Goal: Use online tool/utility: Use online tool/utility

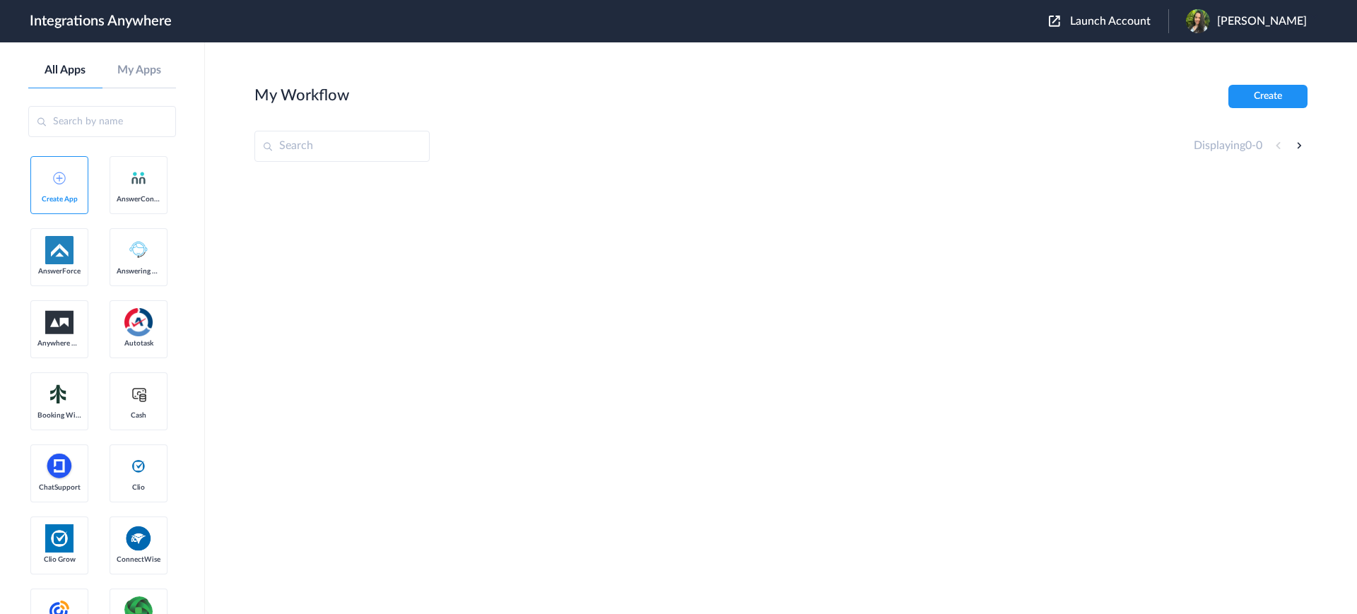
click at [1097, 22] on span "Launch Account" at bounding box center [1110, 21] width 81 height 11
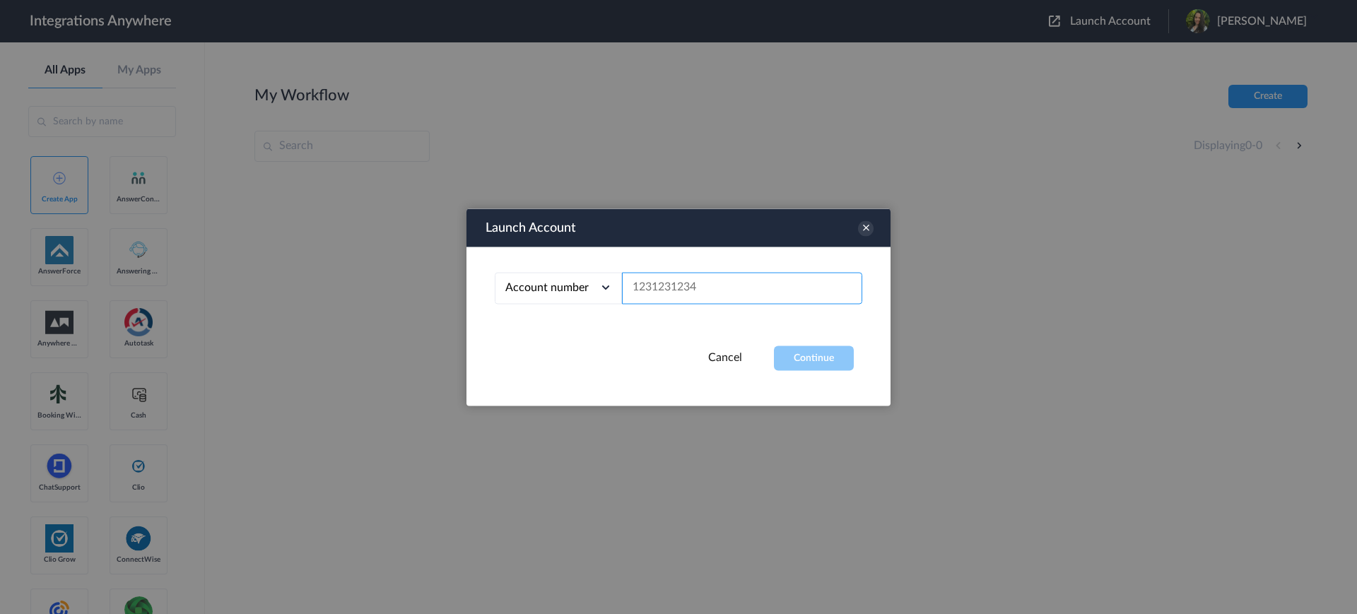
click at [704, 294] on input "text" at bounding box center [742, 288] width 240 height 32
click at [666, 284] on input "text" at bounding box center [742, 288] width 240 height 32
paste input "3123805269"
type input "3123805269"
click at [807, 356] on button "Continue" at bounding box center [814, 358] width 80 height 25
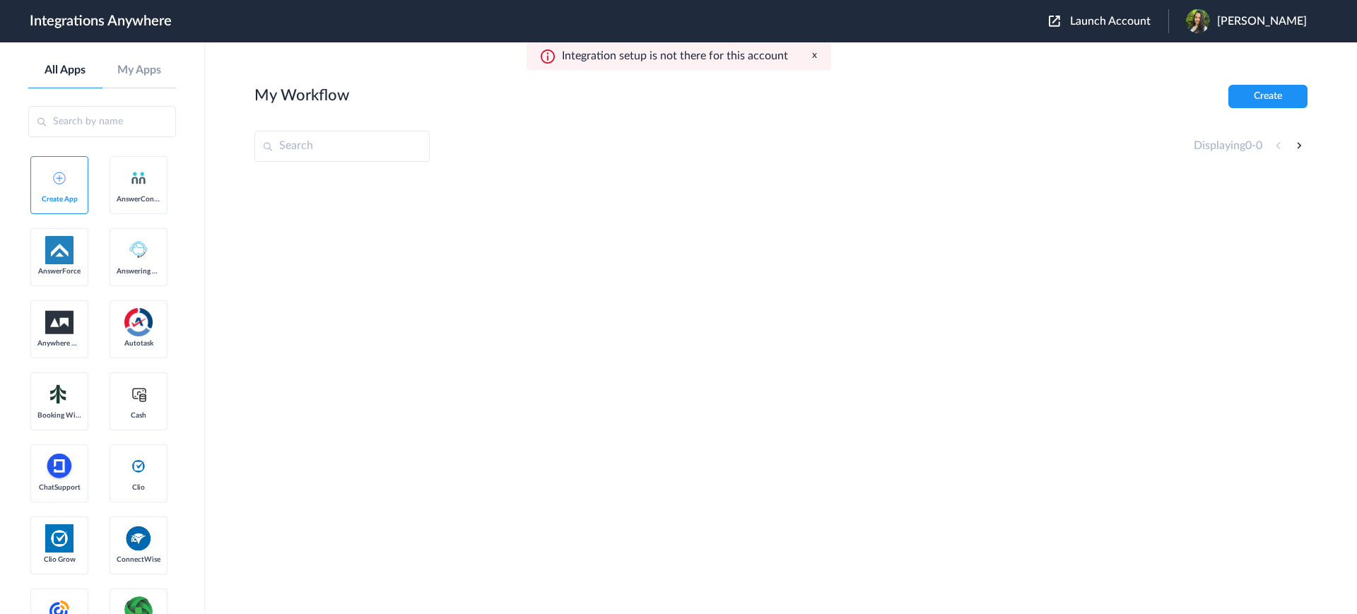
click at [815, 56] on button "x" at bounding box center [814, 55] width 5 height 12
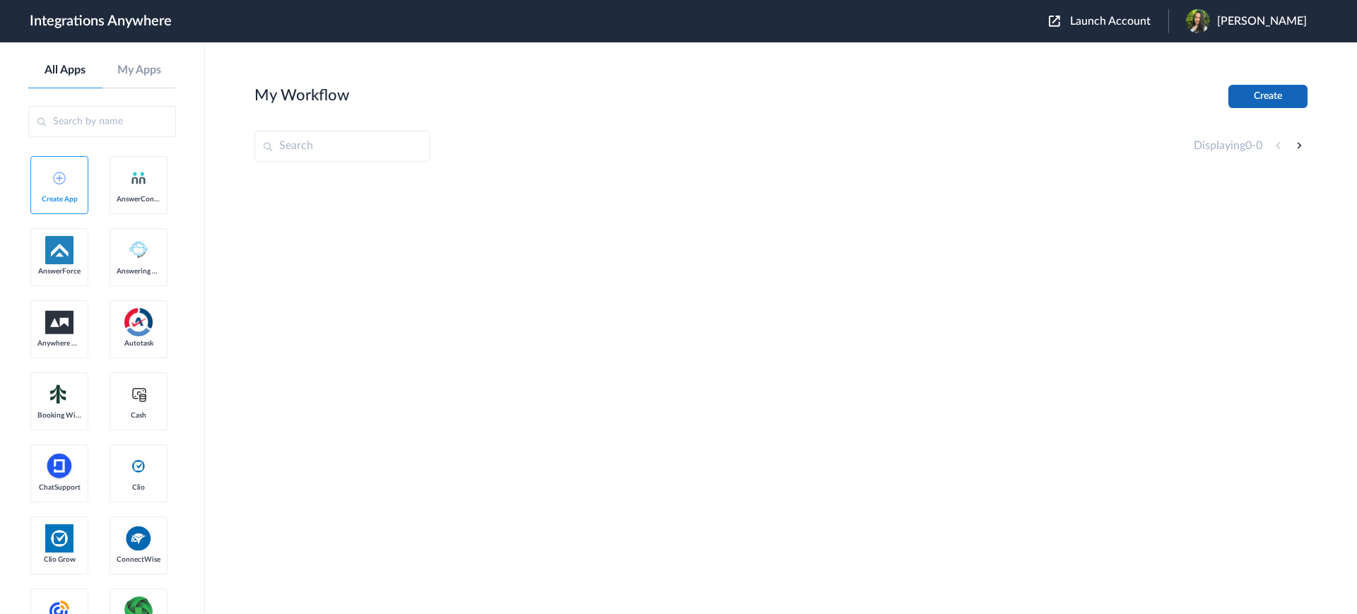
click at [1268, 92] on button "Create" at bounding box center [1267, 96] width 79 height 23
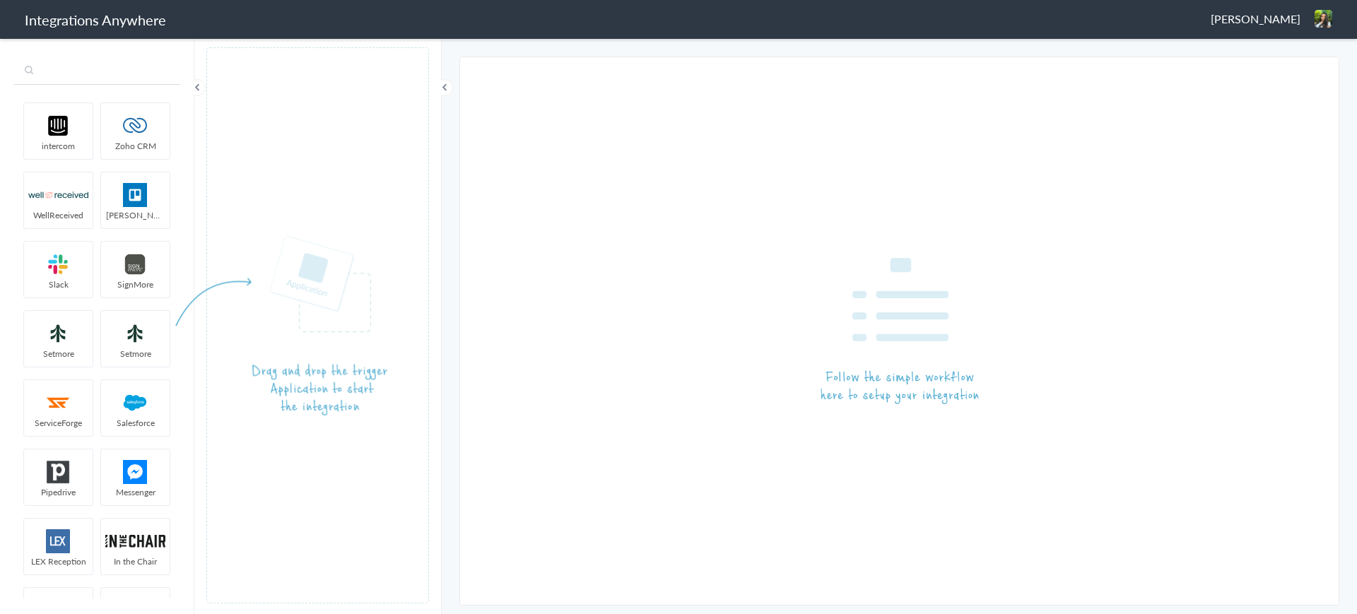
click at [96, 71] on input "text" at bounding box center [97, 71] width 166 height 27
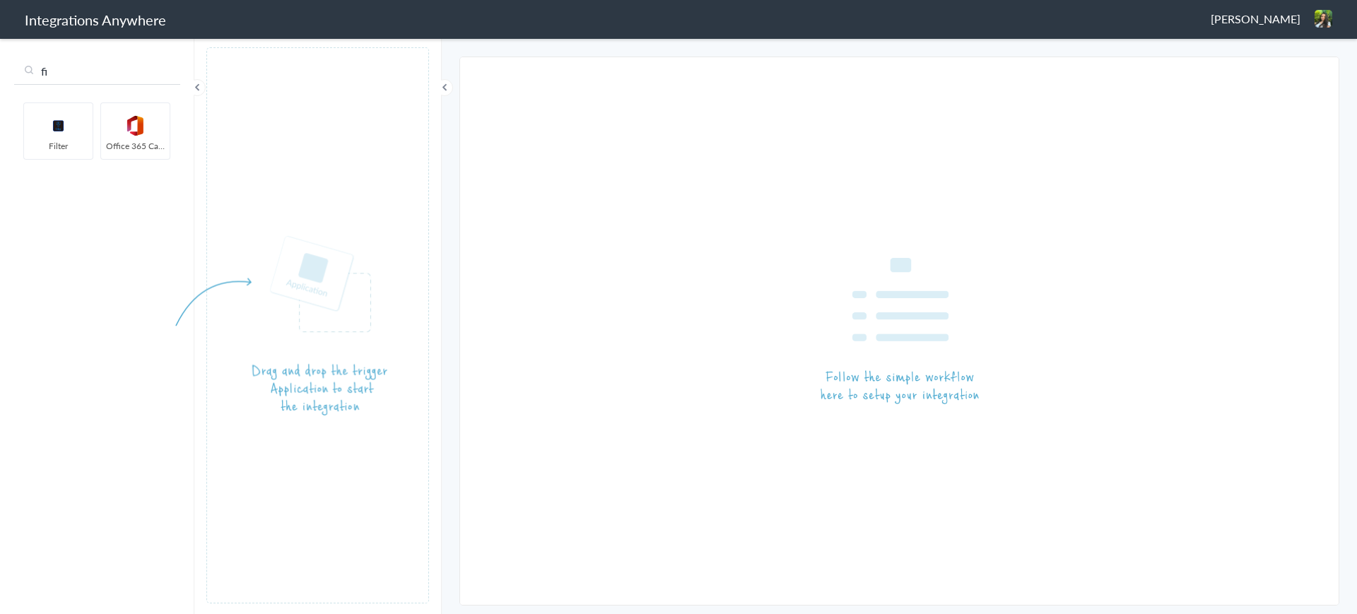
type input "f"
type input "v"
